Goal: Browse casually

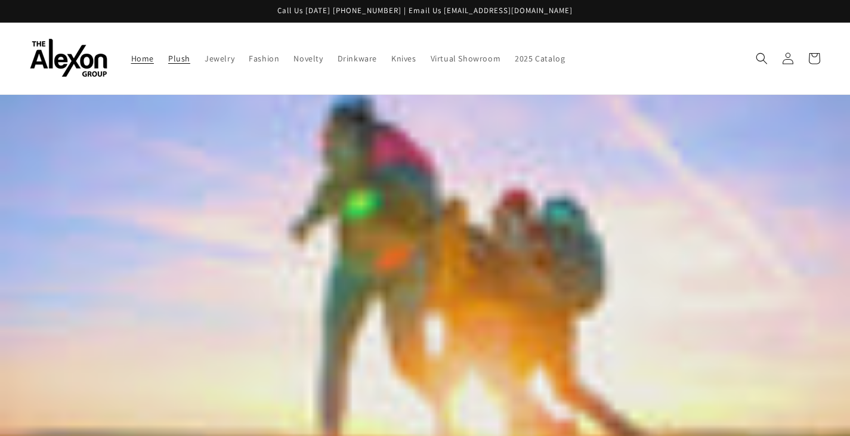
click at [168, 58] on span "Plush" at bounding box center [179, 58] width 22 height 11
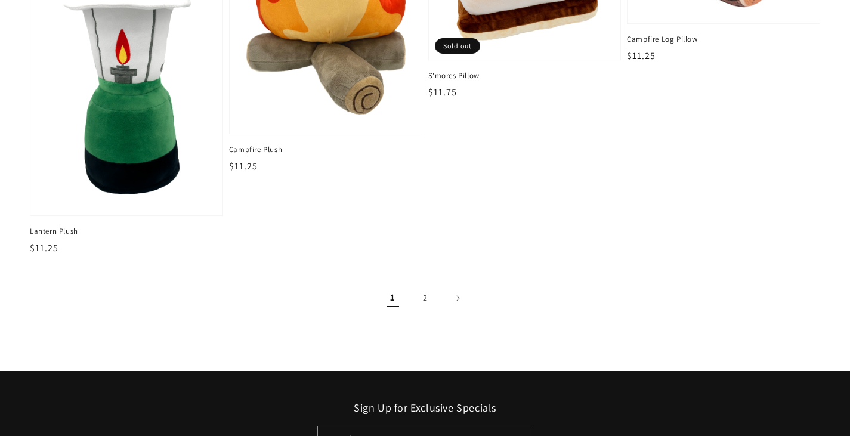
scroll to position [1790, 0]
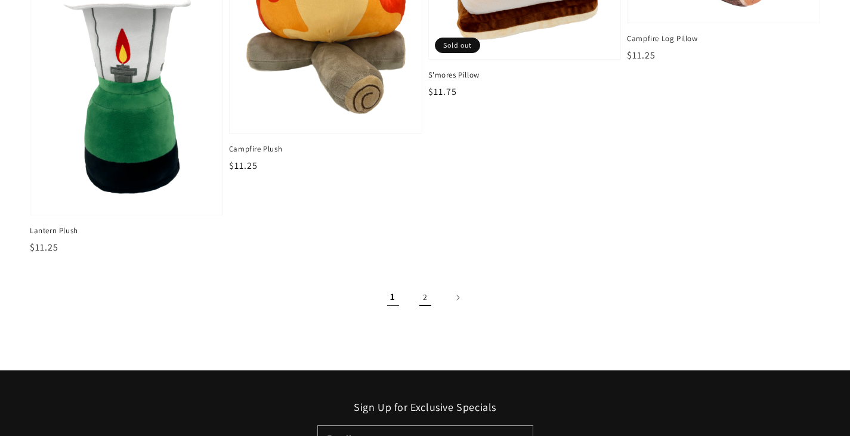
click at [427, 292] on link "2" at bounding box center [425, 298] width 26 height 26
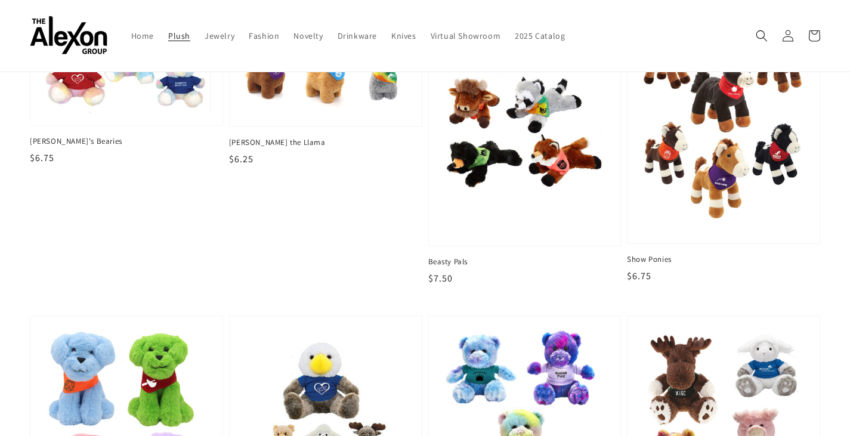
scroll to position [821, 0]
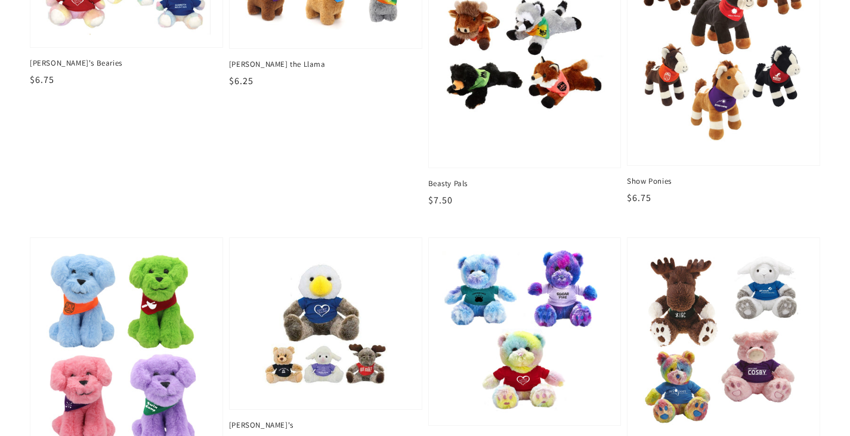
click at [576, 305] on img at bounding box center [524, 332] width 173 height 168
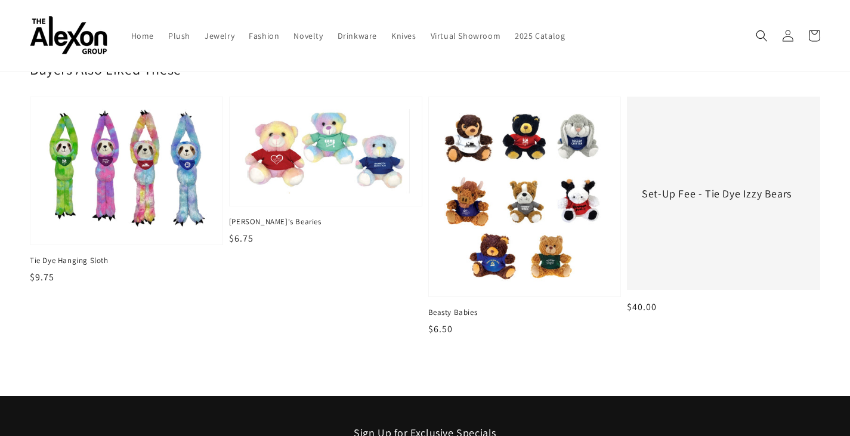
scroll to position [477, 0]
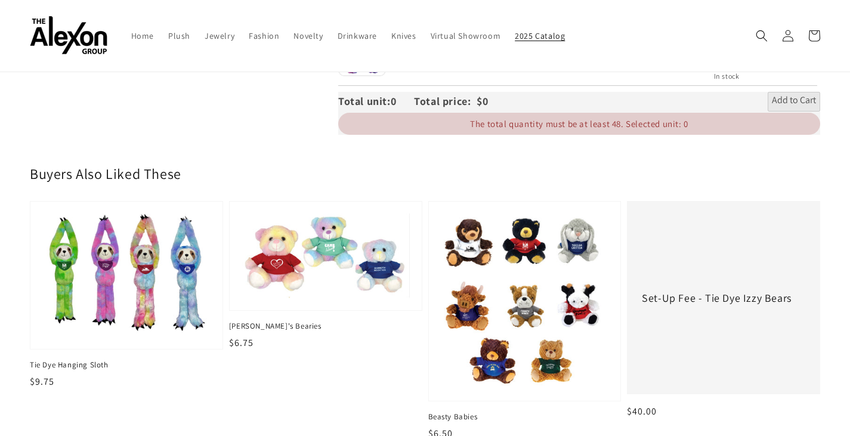
click at [547, 33] on span "2025 Catalog" at bounding box center [540, 35] width 50 height 11
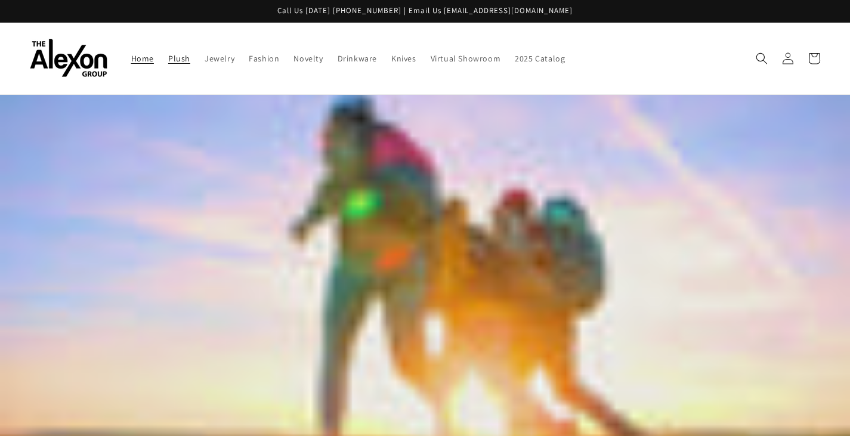
click at [177, 62] on span "Plush" at bounding box center [179, 58] width 22 height 11
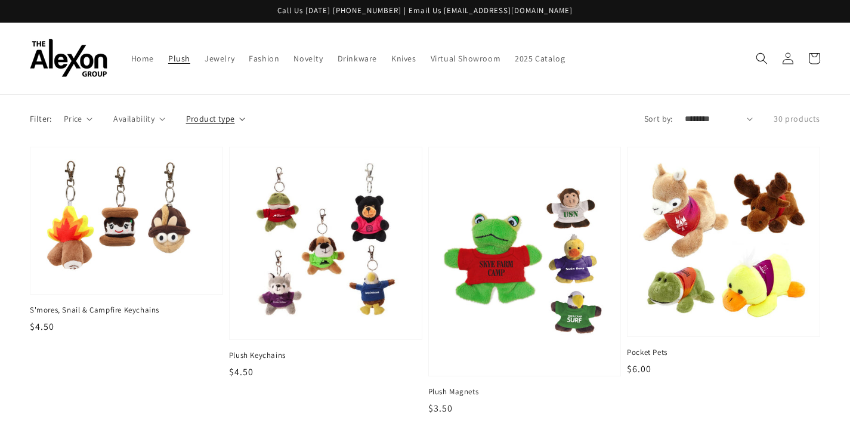
click at [218, 116] on span "Product type" at bounding box center [210, 119] width 49 height 13
click at [218, 116] on summary "Product type" at bounding box center [215, 119] width 59 height 13
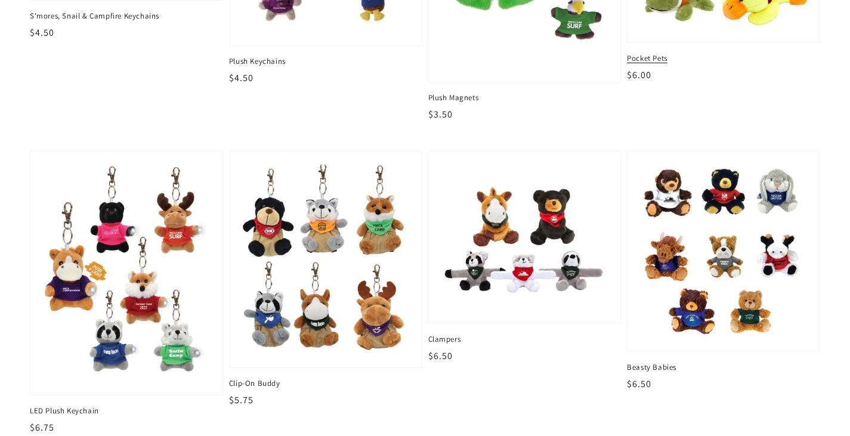
scroll to position [358, 0]
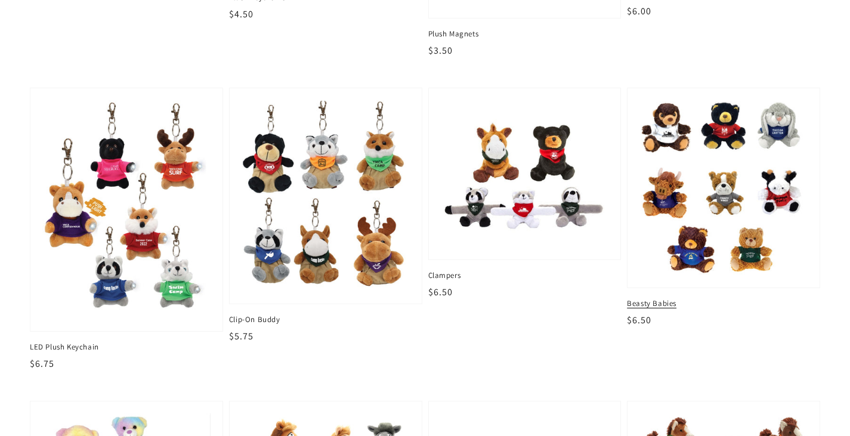
click at [650, 305] on span "Beasty Babies" at bounding box center [723, 303] width 193 height 11
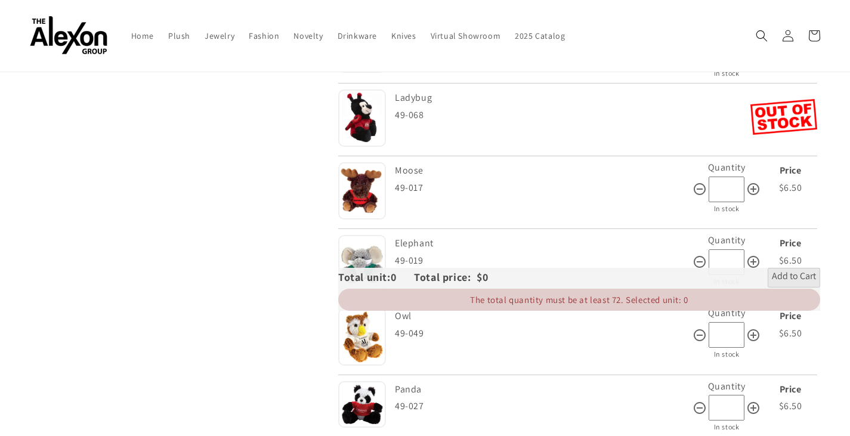
scroll to position [1730, 0]
